Goal: Task Accomplishment & Management: Use online tool/utility

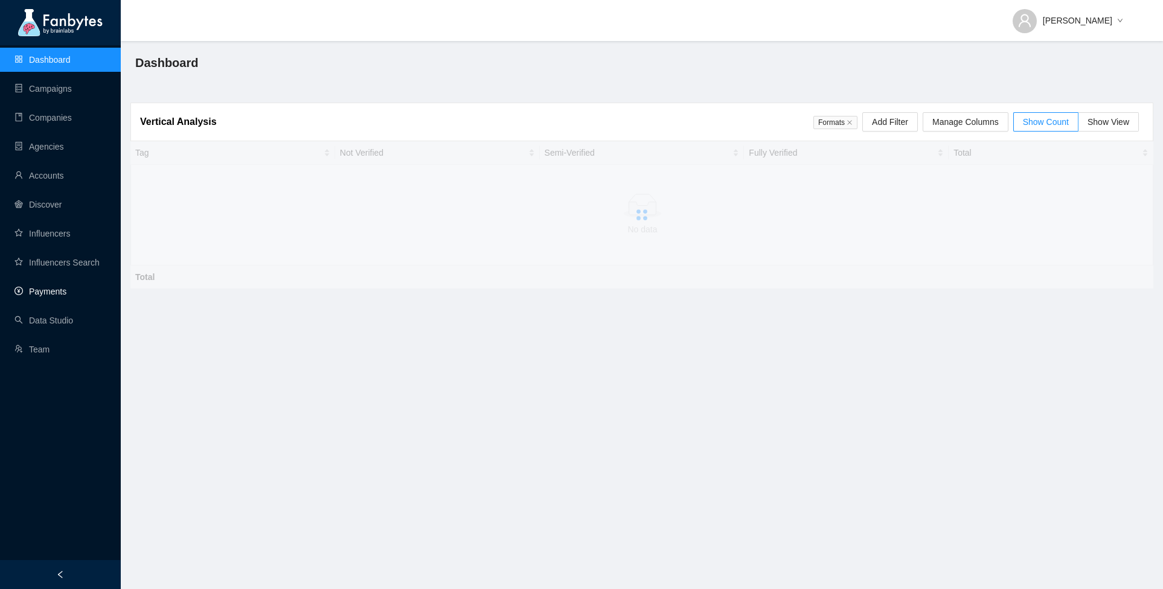
click at [62, 287] on link "Payments" at bounding box center [40, 292] width 52 height 10
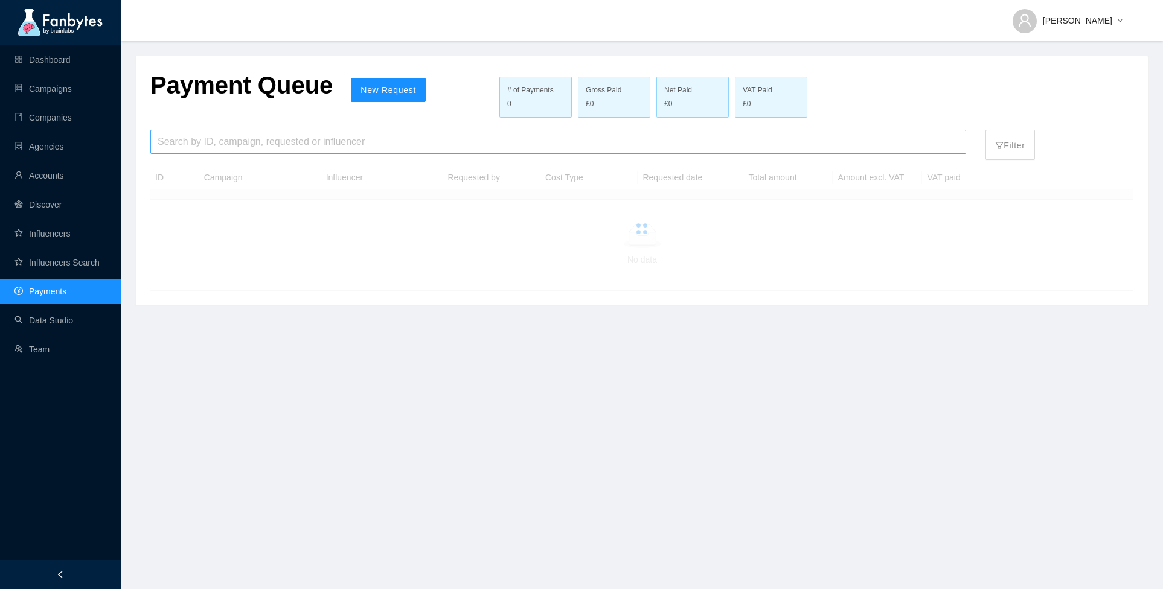
click at [210, 144] on input "search" at bounding box center [558, 141] width 801 height 23
paste input "**********"
type input "**********"
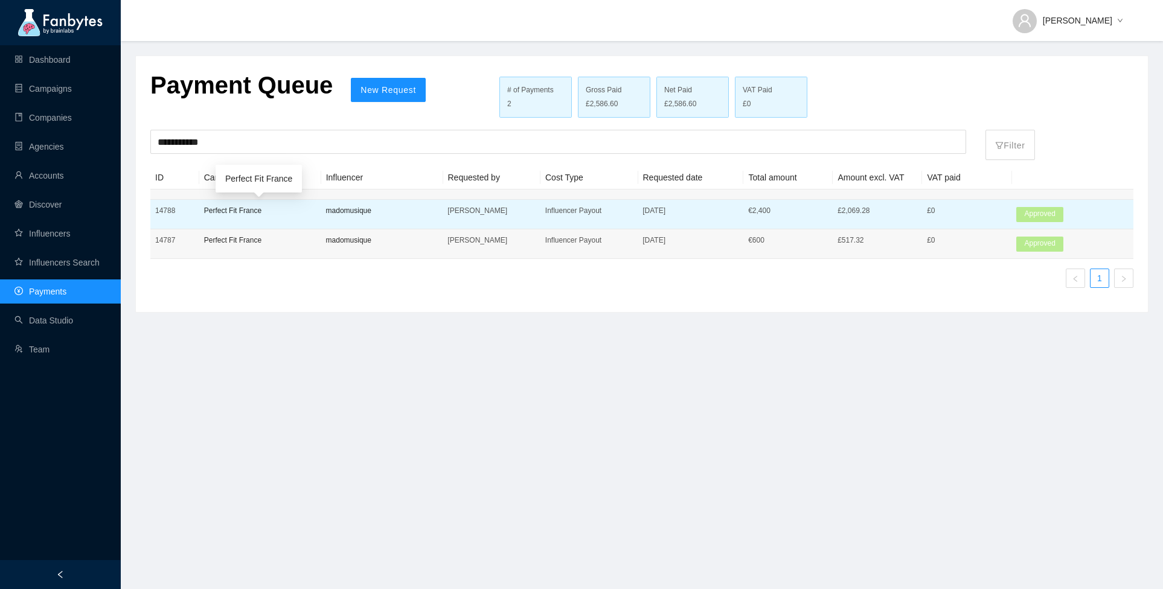
click at [260, 211] on p "Perfect Fit France" at bounding box center [260, 211] width 112 height 12
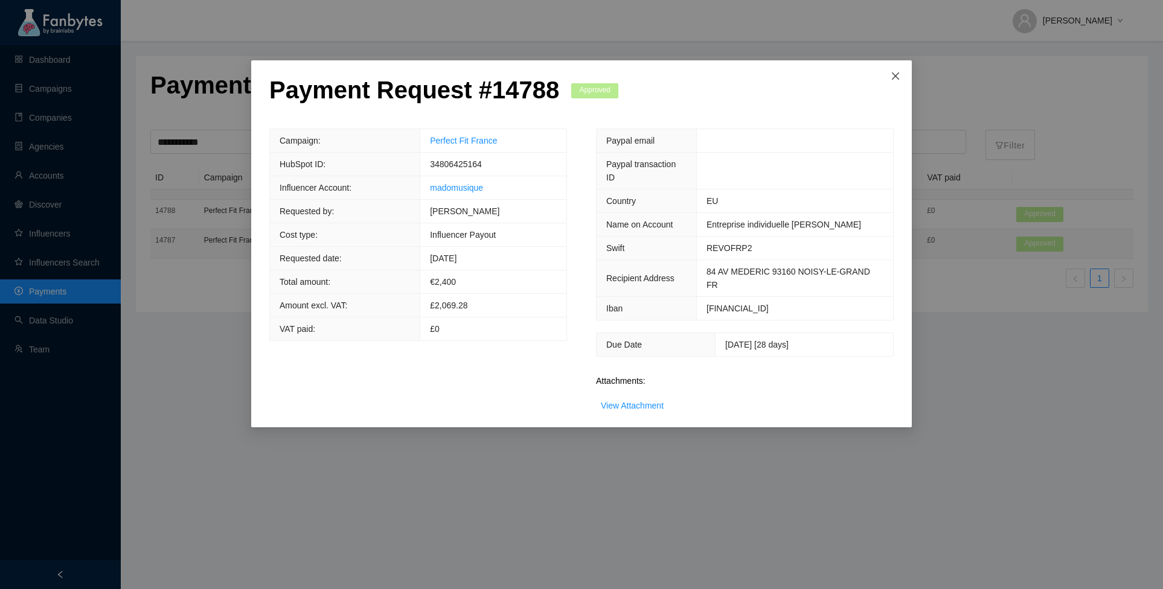
click at [898, 77] on icon "close" at bounding box center [896, 76] width 10 height 10
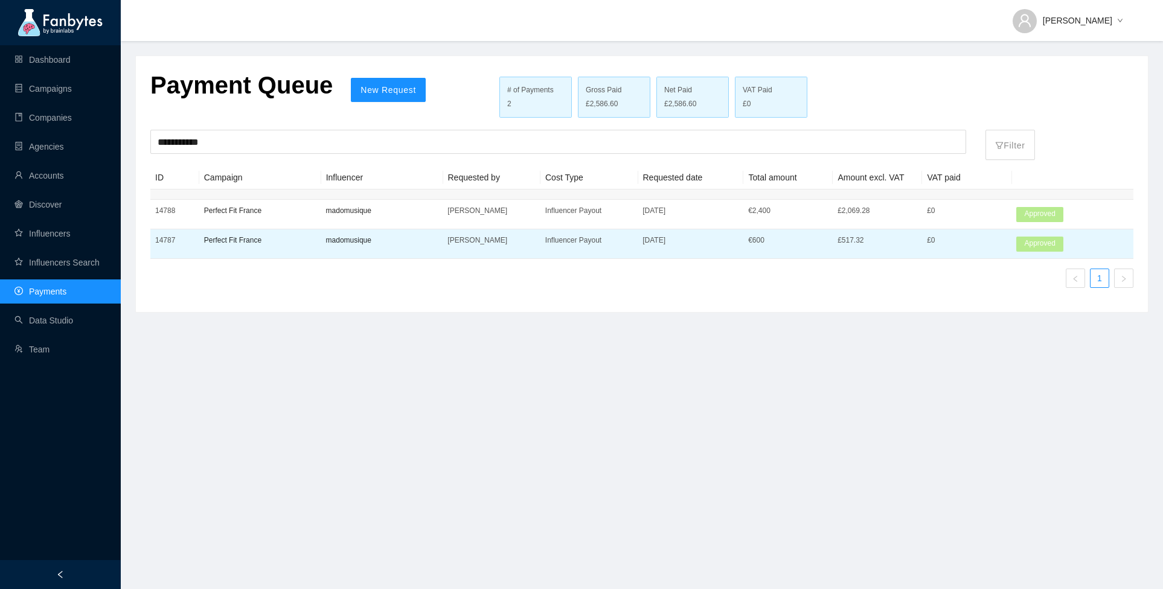
click at [549, 248] on td "Influencer Payout" at bounding box center [588, 244] width 97 height 30
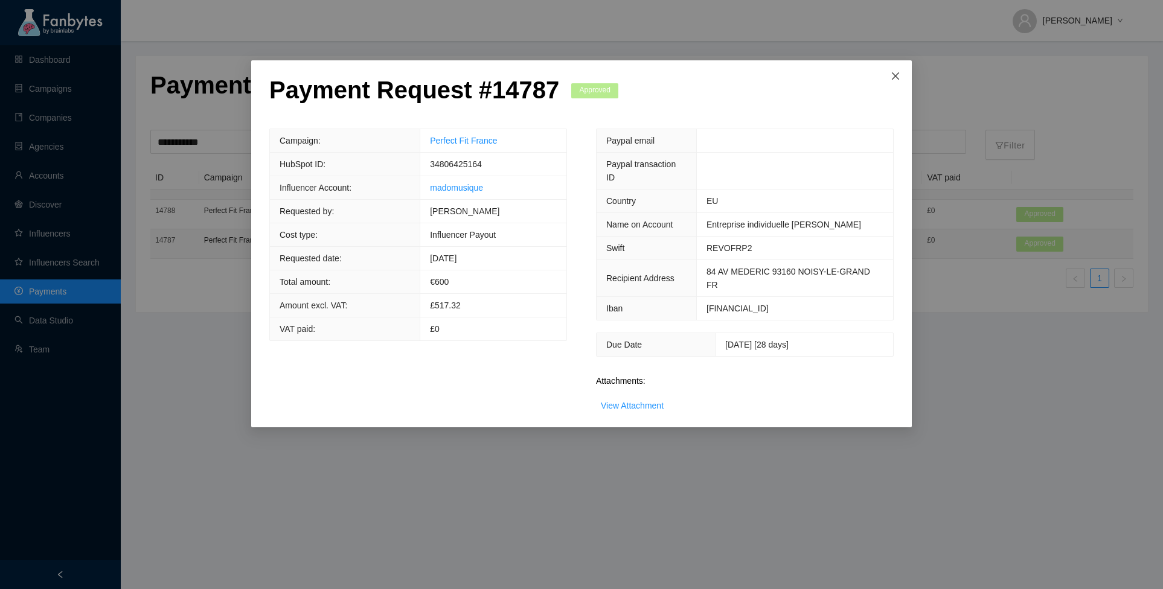
drag, startPoint x: 893, startPoint y: 75, endPoint x: 876, endPoint y: 198, distance: 124.3
click at [893, 75] on icon "close" at bounding box center [896, 76] width 10 height 10
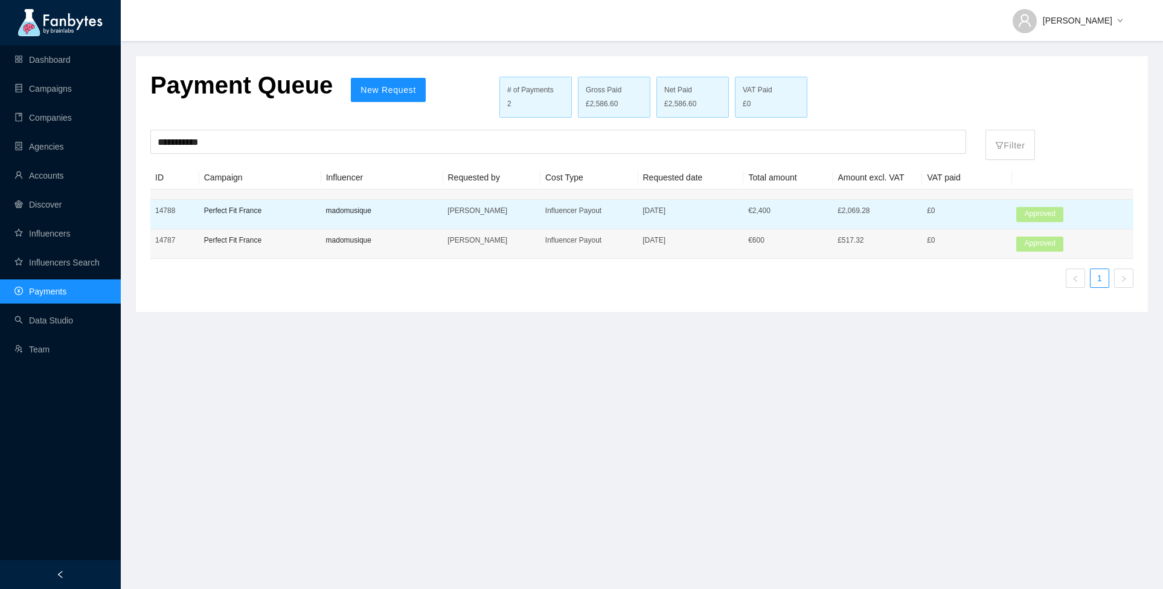
click at [560, 222] on td "Influencer Payout" at bounding box center [588, 215] width 97 height 30
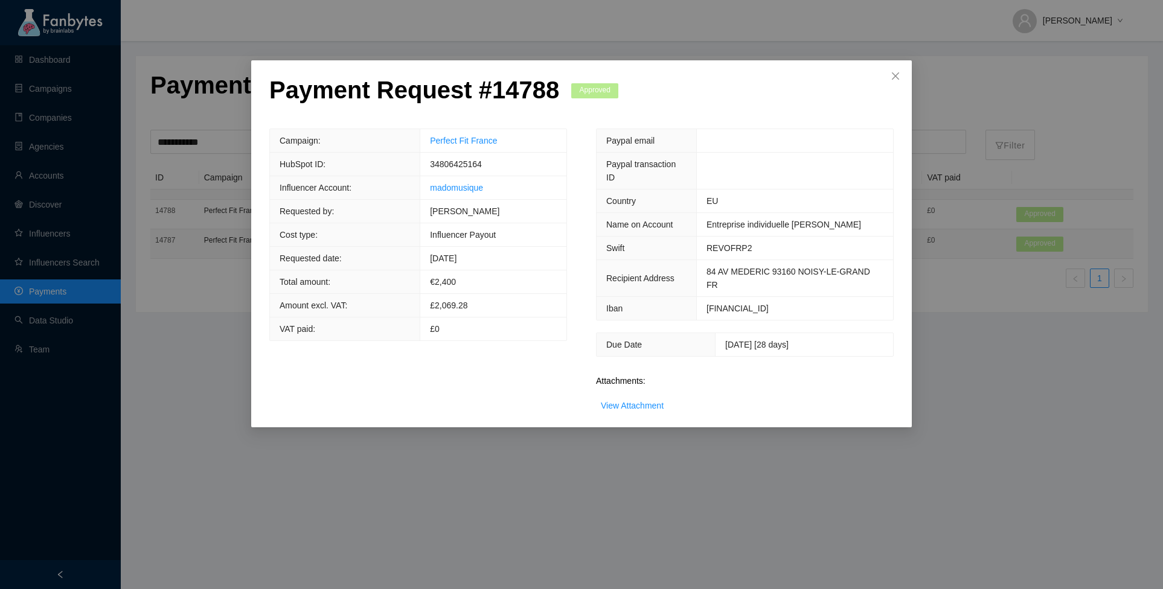
click at [636, 399] on div "View Attachment" at bounding box center [632, 405] width 63 height 13
click at [636, 403] on link "View Attachment" at bounding box center [632, 406] width 63 height 10
